Goal: Task Accomplishment & Management: Use online tool/utility

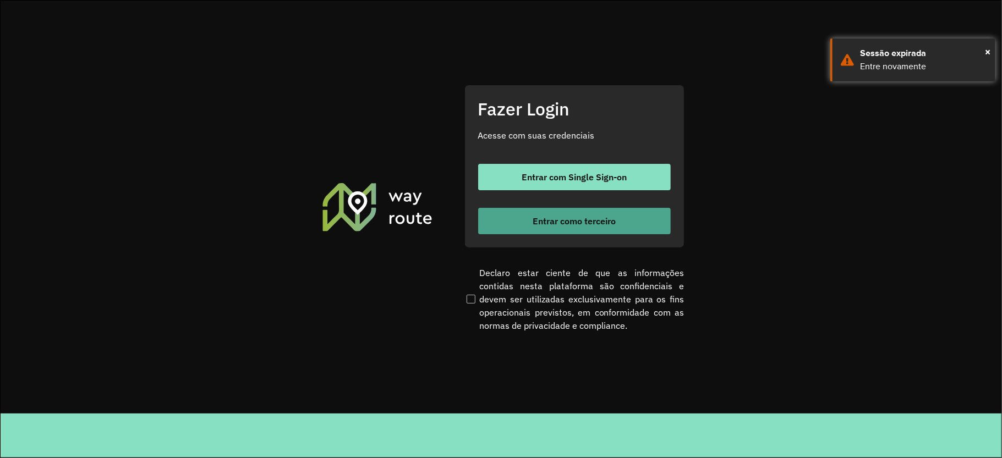
click at [579, 225] on span "Entrar como terceiro" at bounding box center [574, 221] width 83 height 9
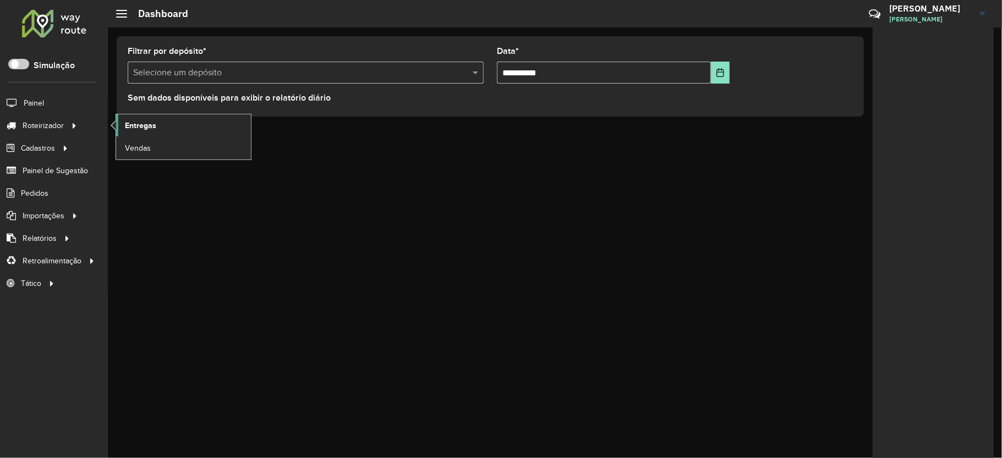
click at [137, 129] on span "Entregas" at bounding box center [140, 126] width 31 height 12
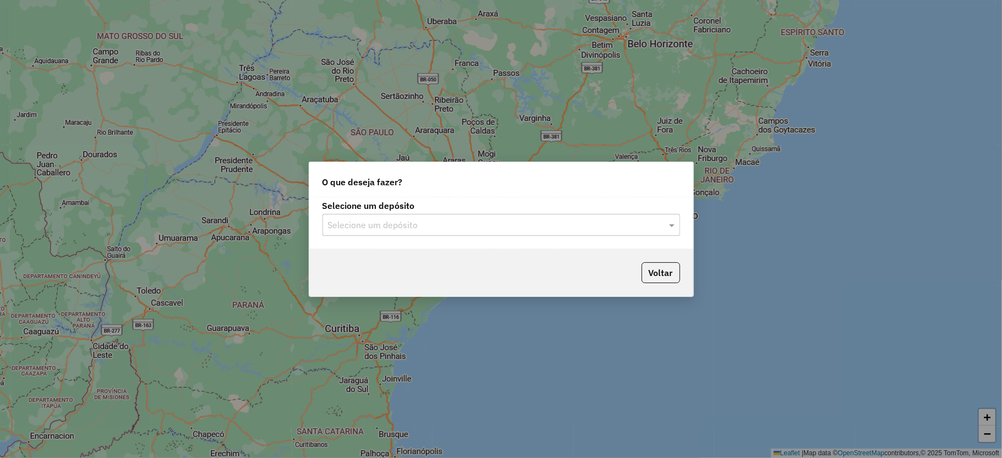
click at [357, 222] on input "text" at bounding box center [490, 225] width 325 height 13
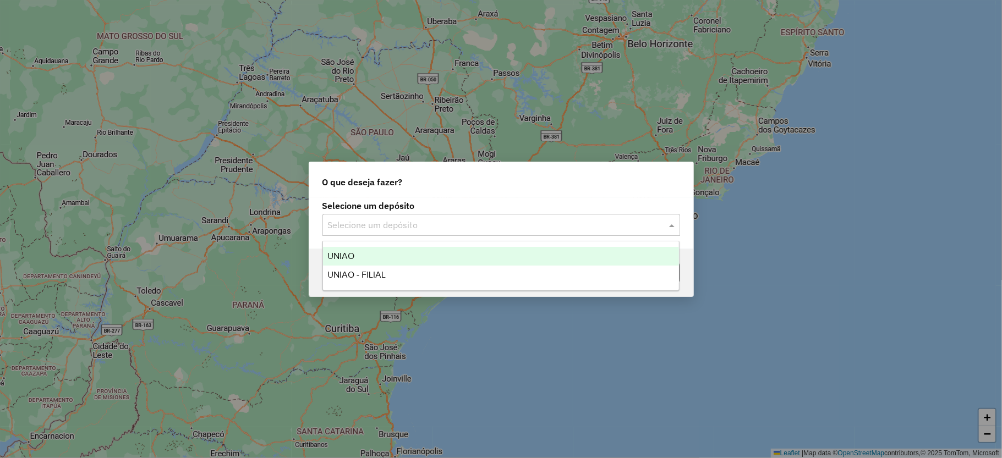
click at [359, 253] on div "UNIAO" at bounding box center [501, 256] width 356 height 19
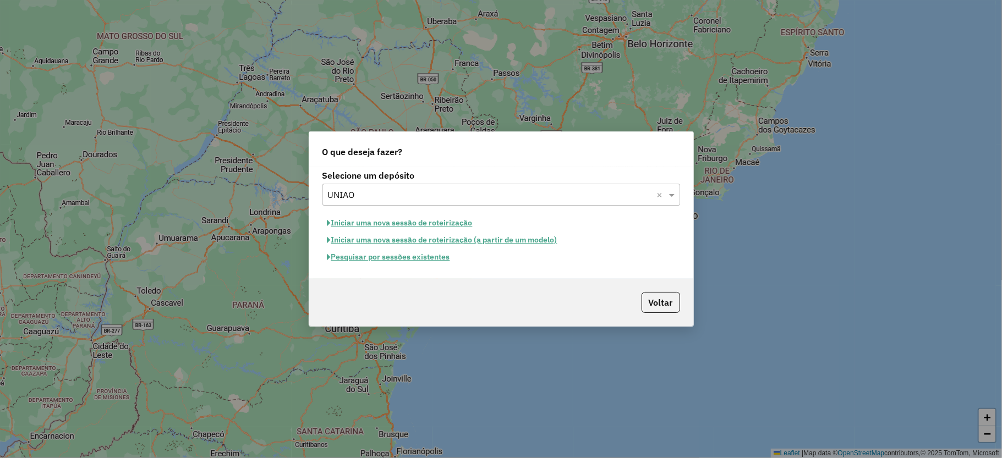
click at [394, 260] on button "Pesquisar por sessões existentes" at bounding box center [388, 257] width 133 height 17
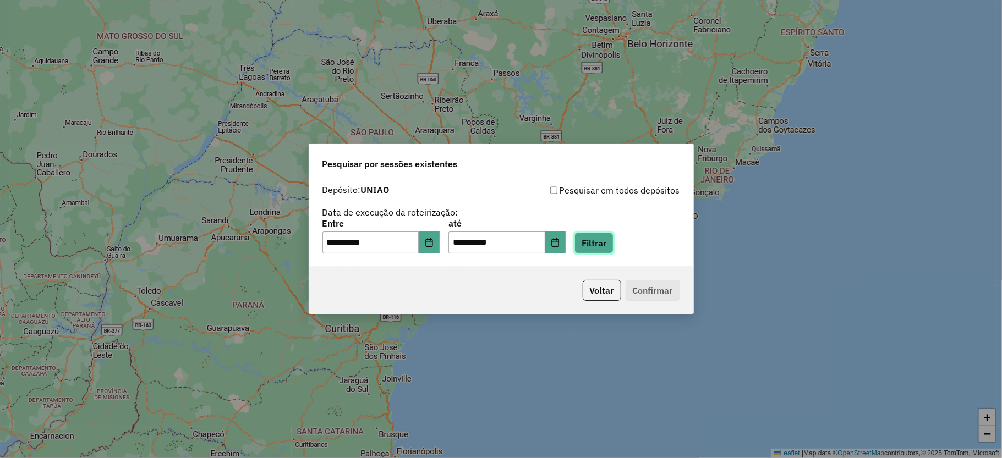
click at [610, 243] on button "Filtrar" at bounding box center [594, 243] width 39 height 21
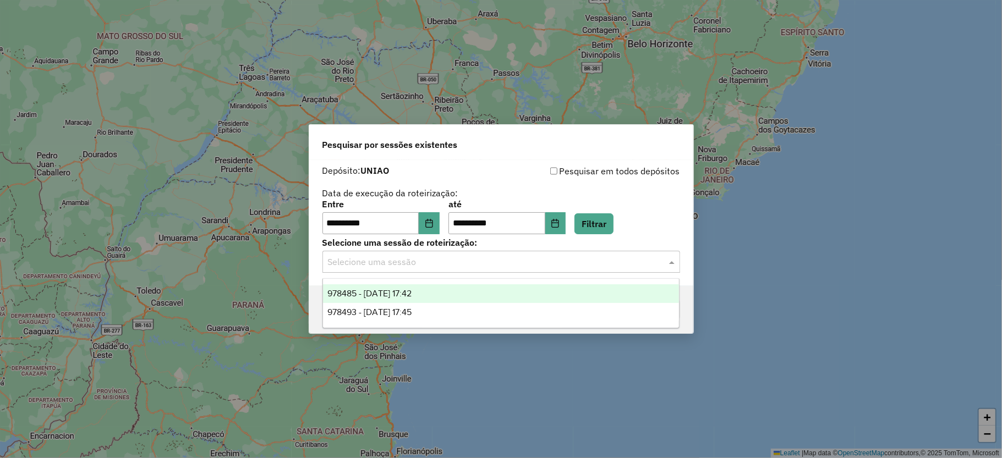
click at [428, 265] on input "text" at bounding box center [490, 262] width 325 height 13
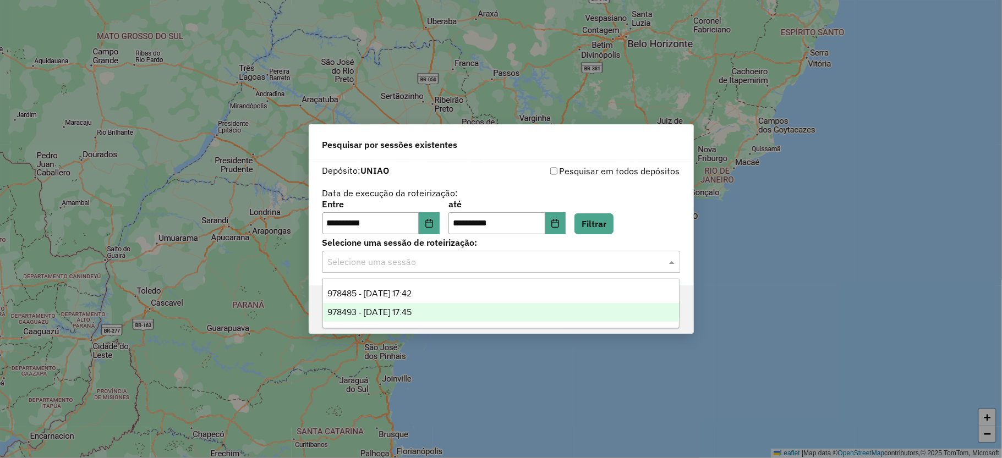
click at [404, 316] on span "978493 - [DATE] 17:45" at bounding box center [369, 312] width 84 height 9
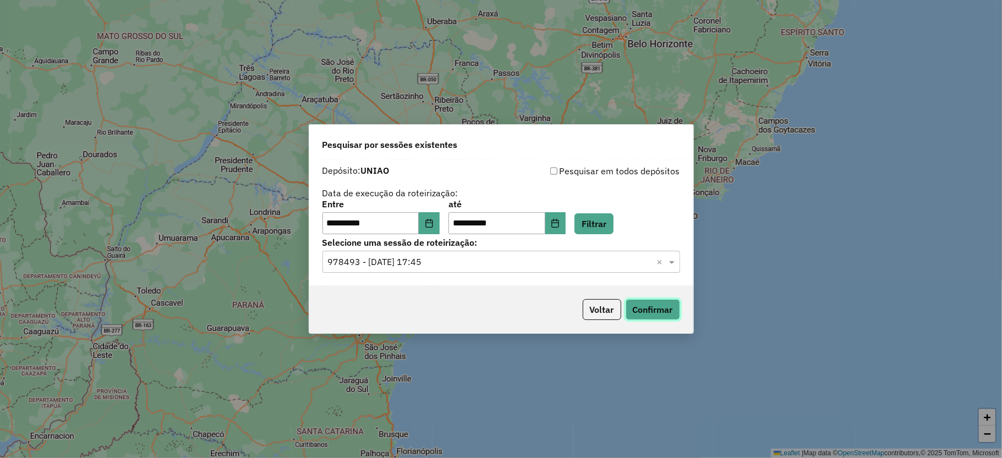
click at [648, 309] on button "Confirmar" at bounding box center [653, 309] width 54 height 21
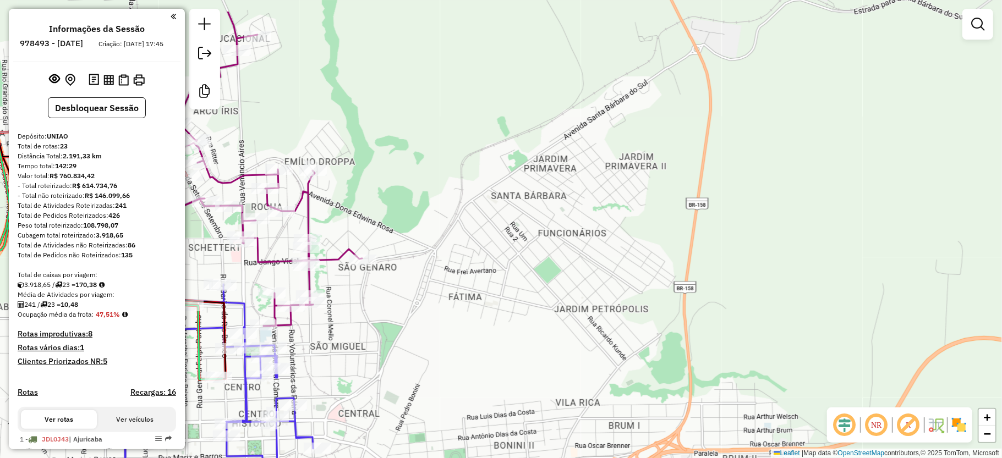
drag, startPoint x: 475, startPoint y: 193, endPoint x: 456, endPoint y: 250, distance: 60.6
click at [456, 250] on div "Janela de atendimento Grade de atendimento Capacidade Transportadoras Veículos …" at bounding box center [501, 229] width 1002 height 458
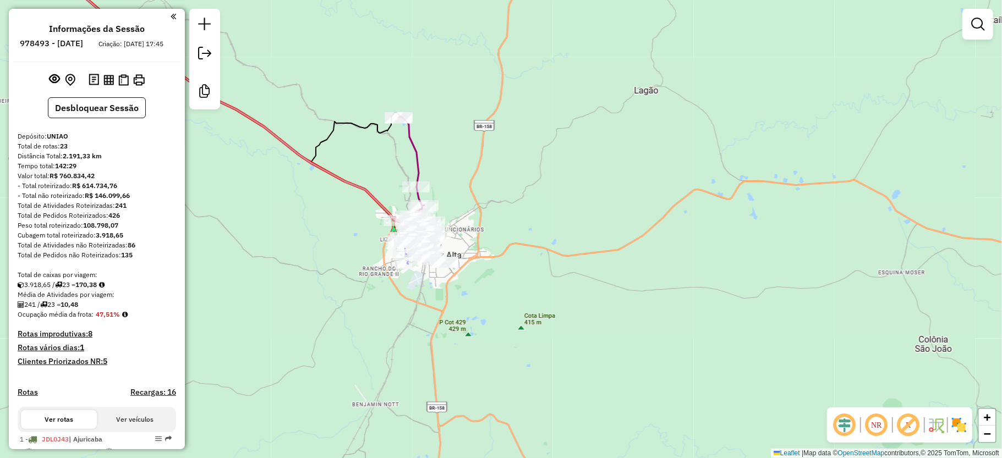
drag, startPoint x: 446, startPoint y: 150, endPoint x: 517, endPoint y: 164, distance: 73.0
click at [517, 164] on div "Janela de atendimento Grade de atendimento Capacidade Transportadoras Veículos …" at bounding box center [501, 229] width 1002 height 458
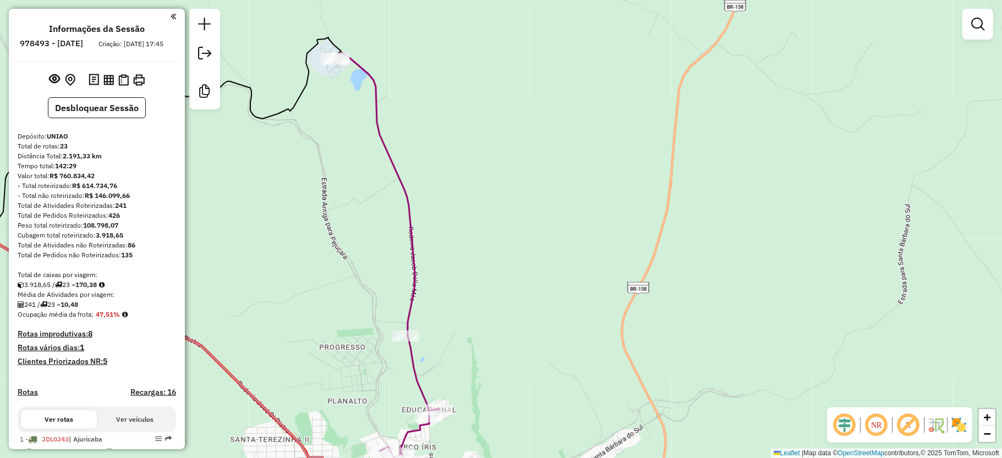
drag, startPoint x: 426, startPoint y: 280, endPoint x: 650, endPoint y: 116, distance: 278.1
click at [654, 112] on div "Janela de atendimento Grade de atendimento Capacidade Transportadoras Veículos …" at bounding box center [501, 229] width 1002 height 458
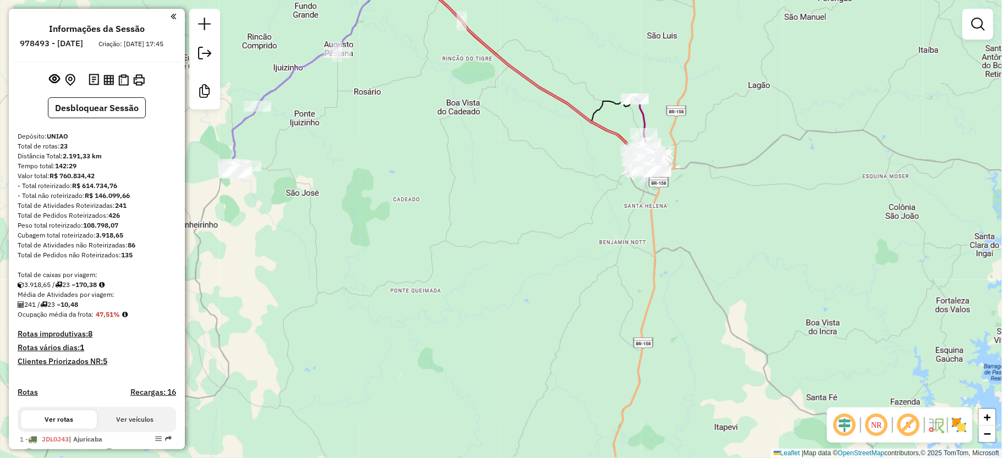
drag, startPoint x: 649, startPoint y: 252, endPoint x: 677, endPoint y: 271, distance: 33.9
click at [682, 271] on div "Janela de atendimento Grade de atendimento Capacidade Transportadoras Veículos …" at bounding box center [501, 229] width 1002 height 458
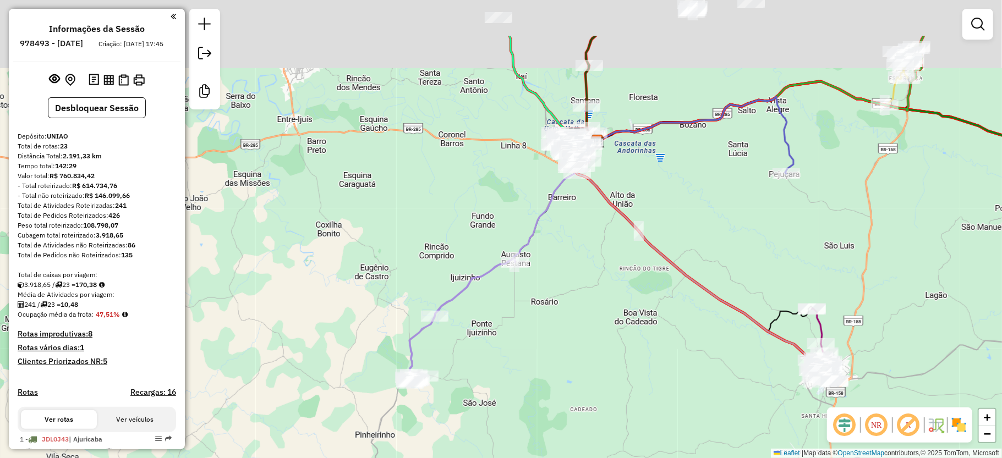
drag, startPoint x: 652, startPoint y: 168, endPoint x: 647, endPoint y: 272, distance: 103.6
click at [667, 283] on g at bounding box center [763, 210] width 708 height 348
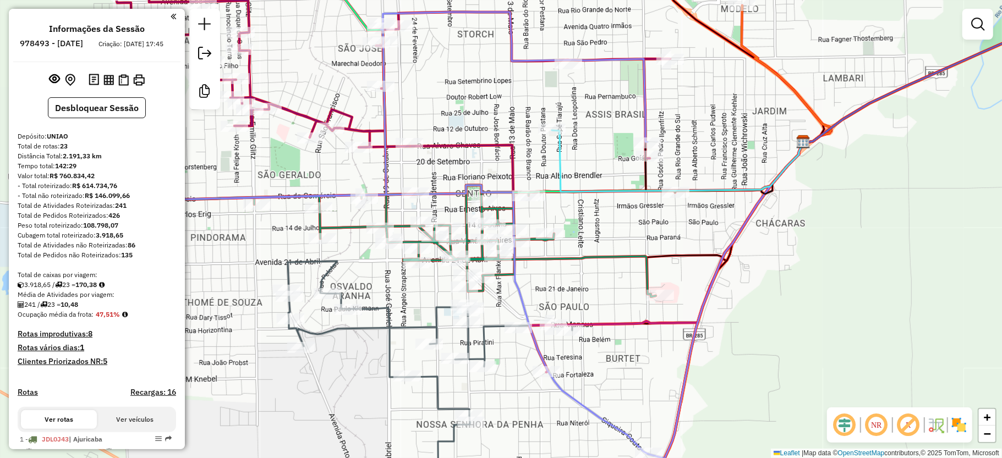
drag, startPoint x: 535, startPoint y: 274, endPoint x: 642, endPoint y: 280, distance: 106.9
click at [648, 283] on div "Janela de atendimento Grade de atendimento Capacidade Transportadoras Veículos …" at bounding box center [501, 229] width 1002 height 458
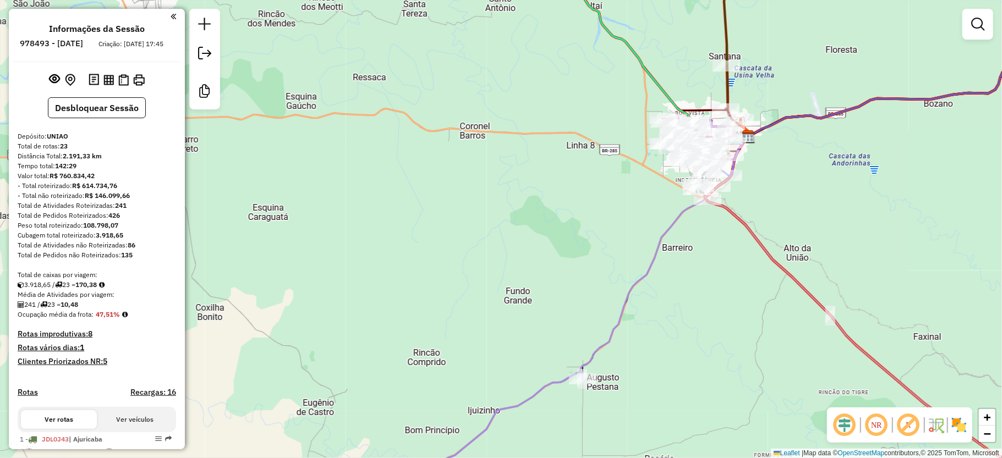
drag, startPoint x: 750, startPoint y: 201, endPoint x: 557, endPoint y: 223, distance: 193.9
click at [557, 227] on div "Rota 20 - Placa JBE6E35 11267 - COMERCIO DE COMB. MP Rota 7 - Placa IZT5E91 187…" at bounding box center [501, 229] width 1002 height 458
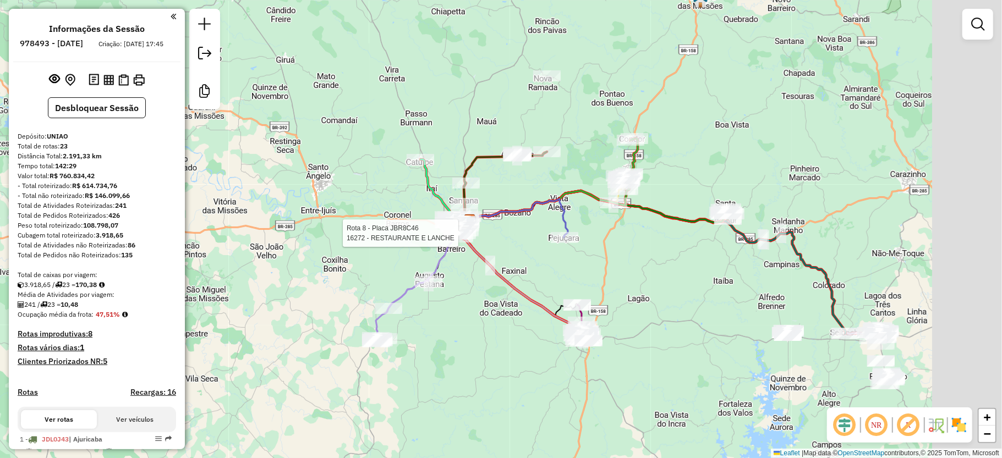
drag, startPoint x: 704, startPoint y: 260, endPoint x: 598, endPoint y: 273, distance: 107.6
click at [598, 273] on div "Rota 8 - Placa JBR8C46 16272 - RESTAURANTE E LANCHE Janela de atendimento Grade…" at bounding box center [501, 229] width 1002 height 458
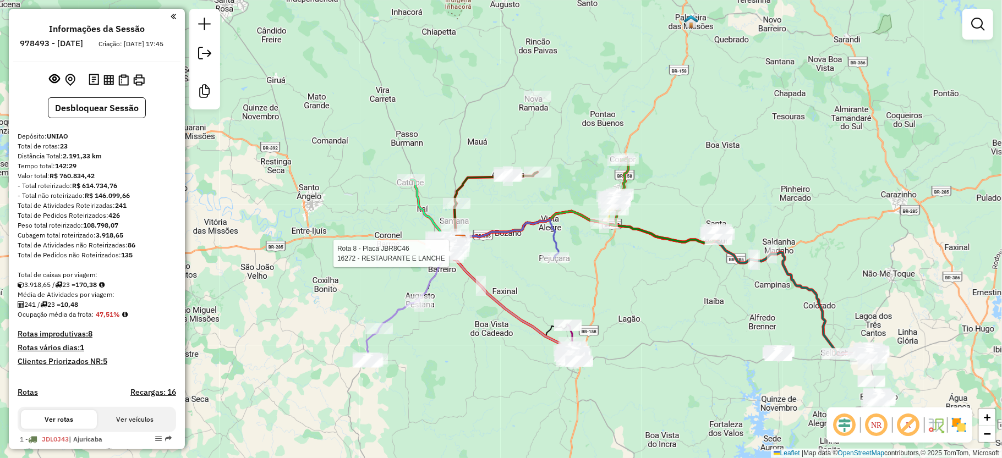
drag, startPoint x: 474, startPoint y: 285, endPoint x: 527, endPoint y: 299, distance: 54.9
click at [527, 299] on div "Rota 8 - Placa JBR8C46 16272 - RESTAURANTE E LANCHE Janela de atendimento Grade…" at bounding box center [501, 229] width 1002 height 458
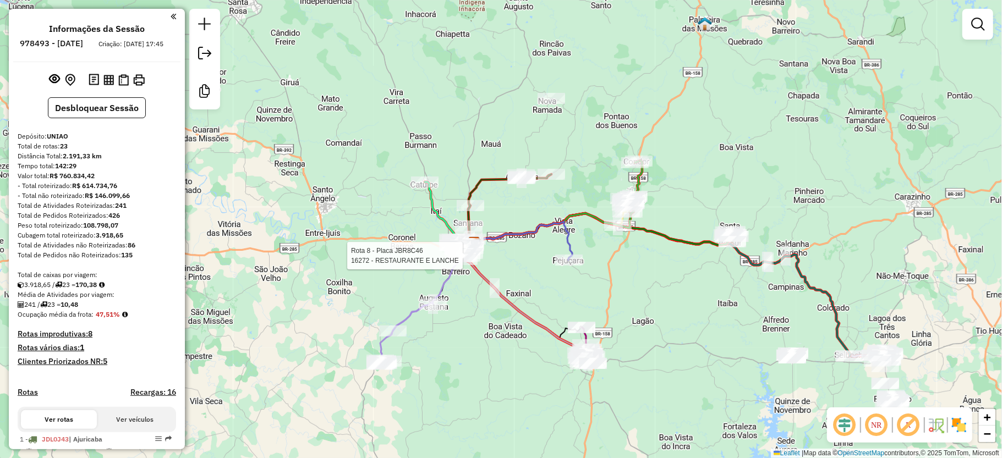
click at [514, 288] on div "Rota 8 - Placa JBR8C46 16272 - RESTAURANTE E LANCHE Janela de atendimento Grade…" at bounding box center [501, 229] width 1002 height 458
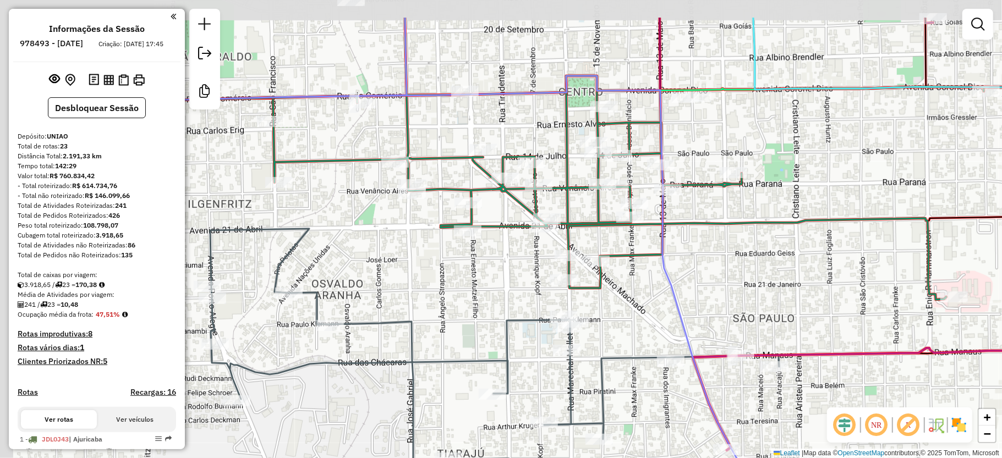
drag, startPoint x: 331, startPoint y: 206, endPoint x: 516, endPoint y: 270, distance: 196.1
click at [507, 270] on div "Janela de atendimento Grade de atendimento Capacidade Transportadoras Veículos …" at bounding box center [501, 229] width 1002 height 458
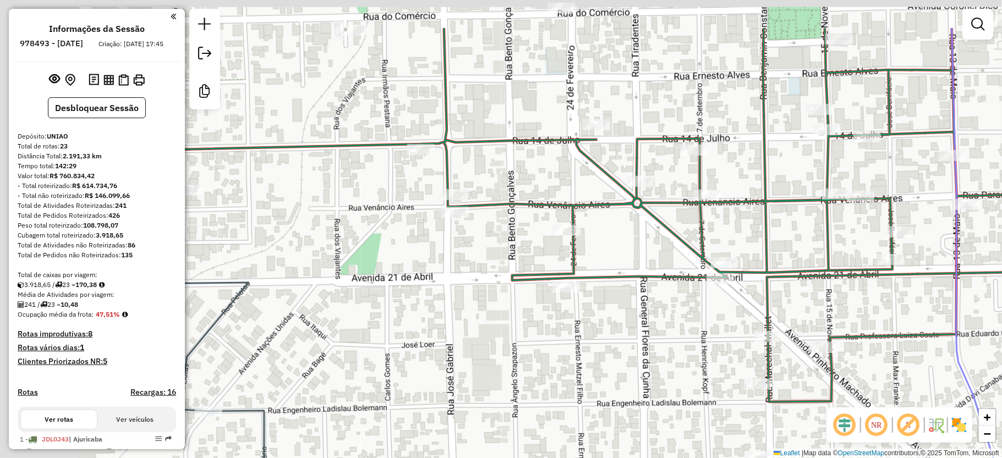
drag, startPoint x: 468, startPoint y: 248, endPoint x: 643, endPoint y: 320, distance: 189.3
click at [642, 321] on div "Janela de atendimento Grade de atendimento Capacidade Transportadoras Veículos …" at bounding box center [501, 229] width 1002 height 458
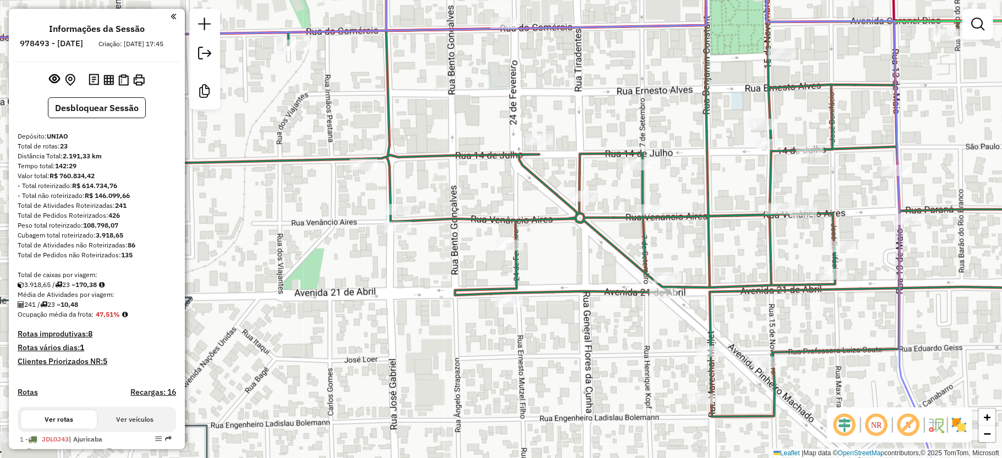
drag, startPoint x: 754, startPoint y: 228, endPoint x: 696, endPoint y: 243, distance: 59.7
click at [696, 243] on div "Janela de atendimento Grade de atendimento Capacidade Transportadoras Veículos …" at bounding box center [501, 229] width 1002 height 458
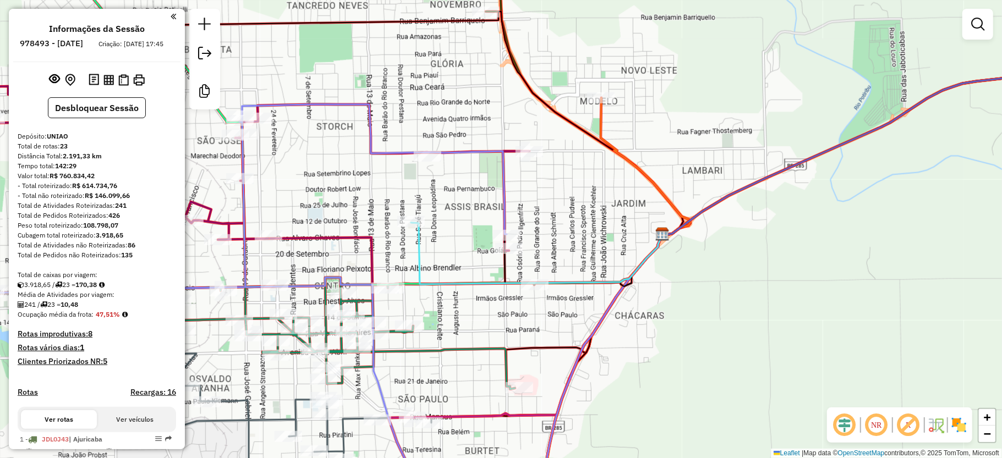
click at [690, 327] on div "Janela de atendimento Grade de atendimento Capacidade Transportadoras Veículos …" at bounding box center [501, 229] width 1002 height 458
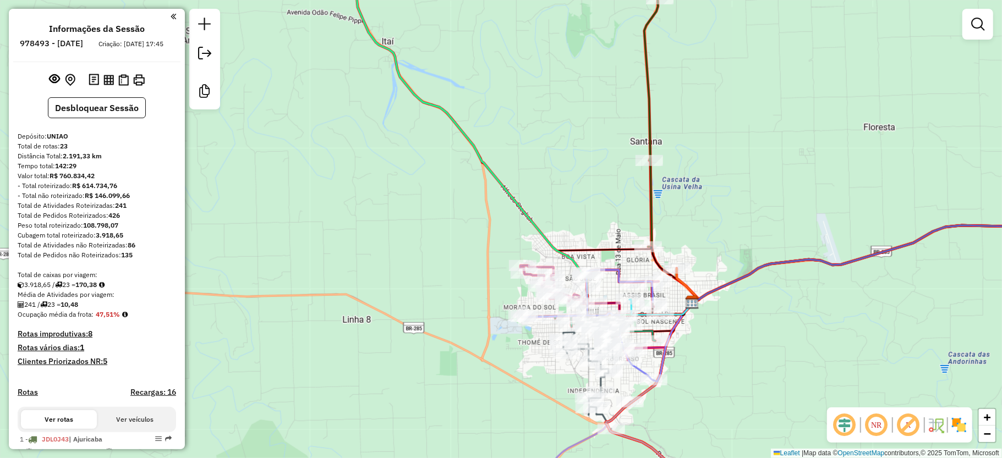
drag, startPoint x: 712, startPoint y: 348, endPoint x: 729, endPoint y: 335, distance: 21.6
click at [729, 335] on div "Janela de atendimento Grade de atendimento Capacidade Transportadoras Veículos …" at bounding box center [501, 229] width 1002 height 458
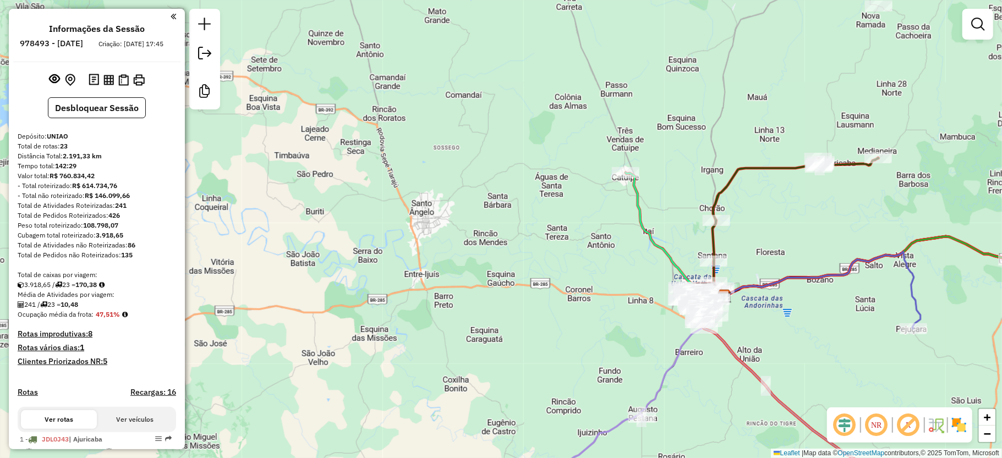
drag, startPoint x: 749, startPoint y: 297, endPoint x: 712, endPoint y: 299, distance: 37.5
click at [712, 302] on div "Rota 6 - Placa JDL0J41 12213 - RTP COMERCIO DE COMB Rota 7 - Placa IZT5E91 1388…" at bounding box center [501, 229] width 1002 height 458
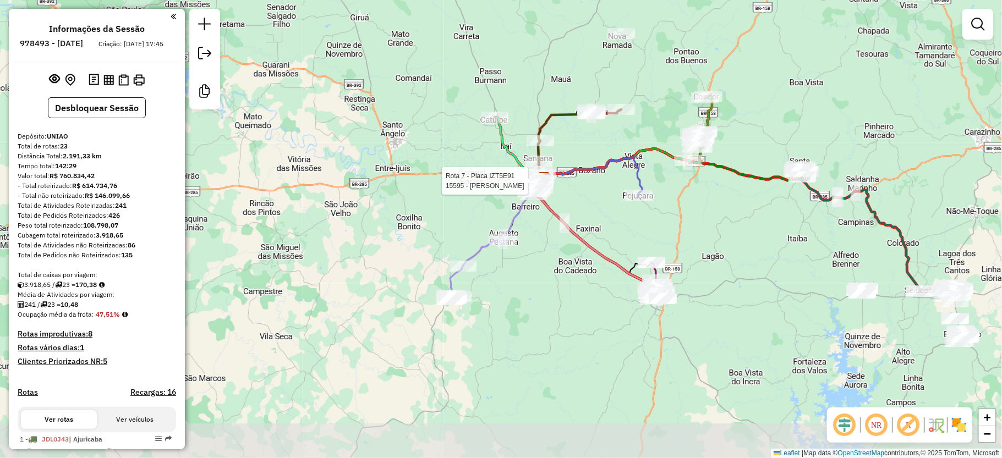
drag, startPoint x: 760, startPoint y: 348, endPoint x: 624, endPoint y: 236, distance: 176.4
click at [624, 236] on div "Rota 7 - Placa IZT5E91 15595 - FLAVIO F SOARES Janela de atendimento Grade de a…" at bounding box center [501, 229] width 1002 height 458
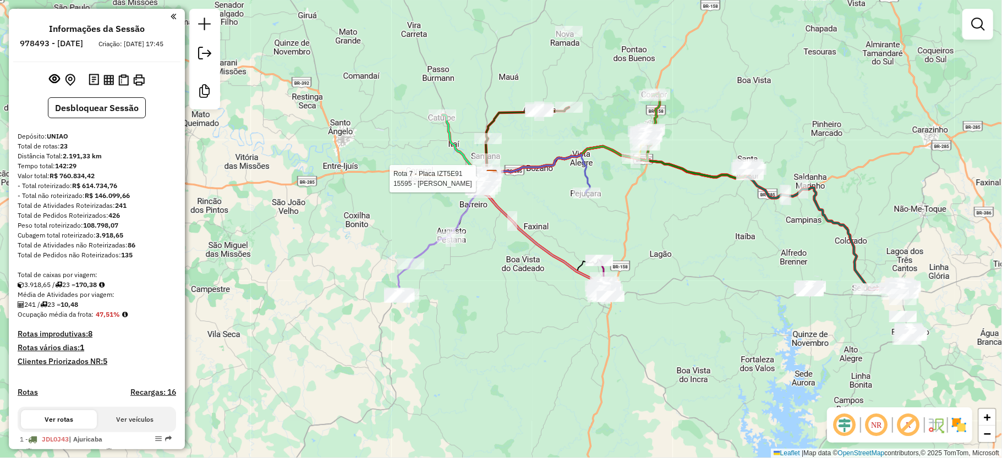
drag, startPoint x: 698, startPoint y: 263, endPoint x: 641, endPoint y: 256, distance: 57.6
click at [641, 256] on div "Rota 7 - Placa IZT5E91 15595 - FLAVIO F SOARES Janela de atendimento Grade de a…" at bounding box center [501, 229] width 1002 height 458
